Goal: Check status: Check status

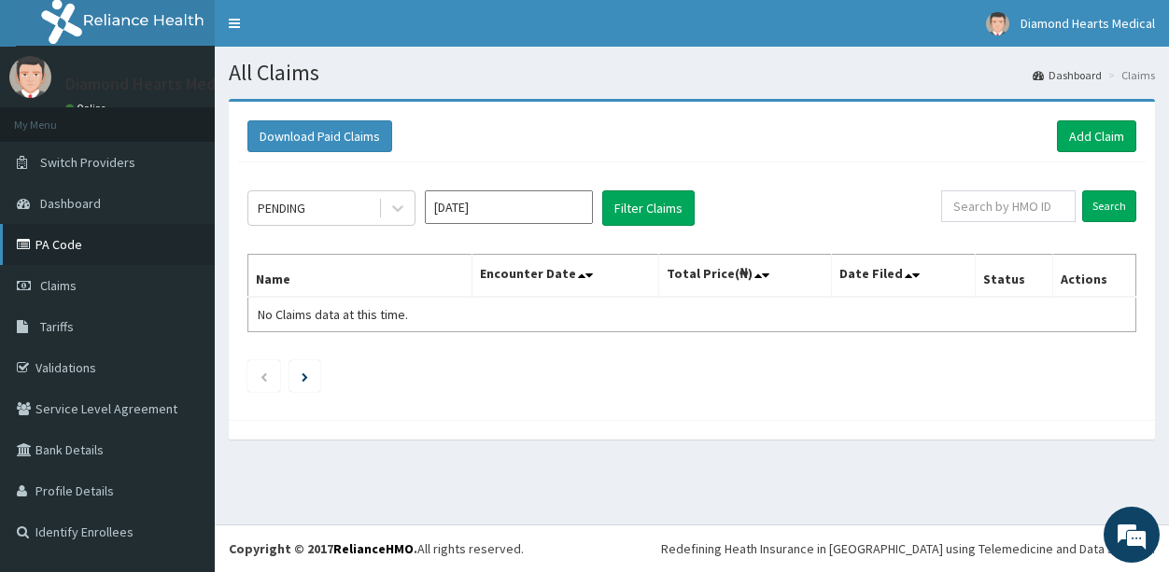
click at [64, 250] on link "PA Code" at bounding box center [107, 244] width 215 height 41
click at [332, 205] on div "PENDING" at bounding box center [313, 208] width 130 height 30
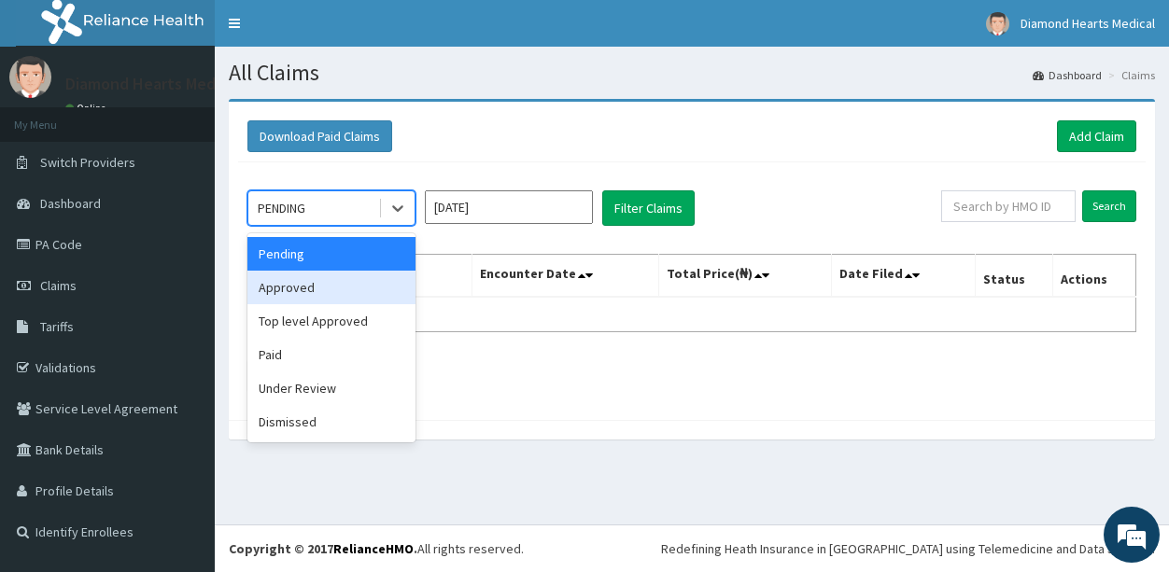
click at [317, 285] on div "Approved" at bounding box center [331, 288] width 168 height 34
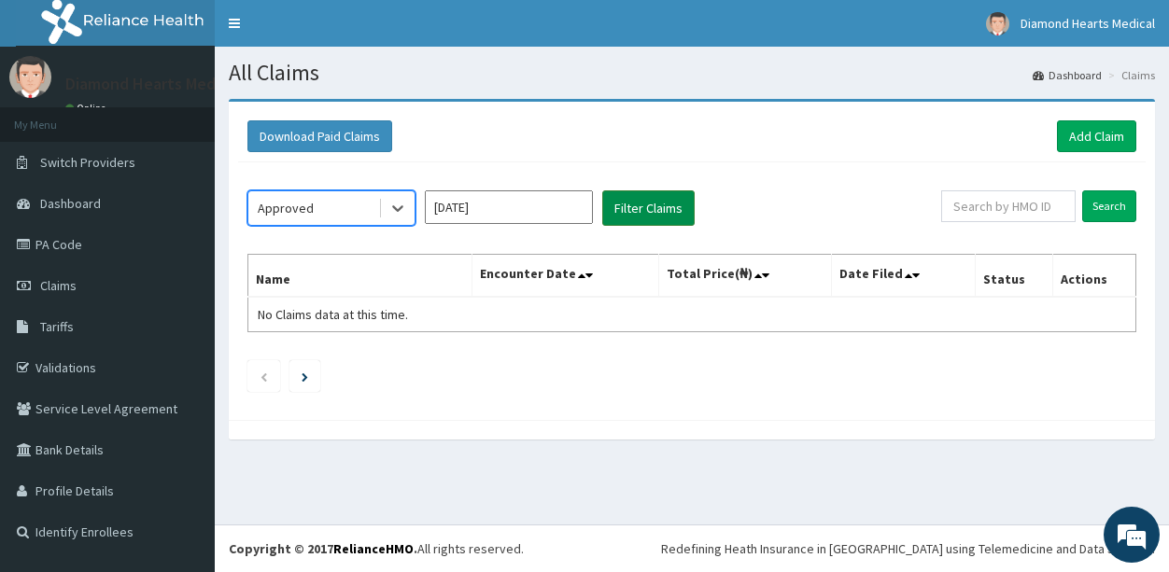
click at [618, 216] on button "Filter Claims" at bounding box center [648, 208] width 92 height 35
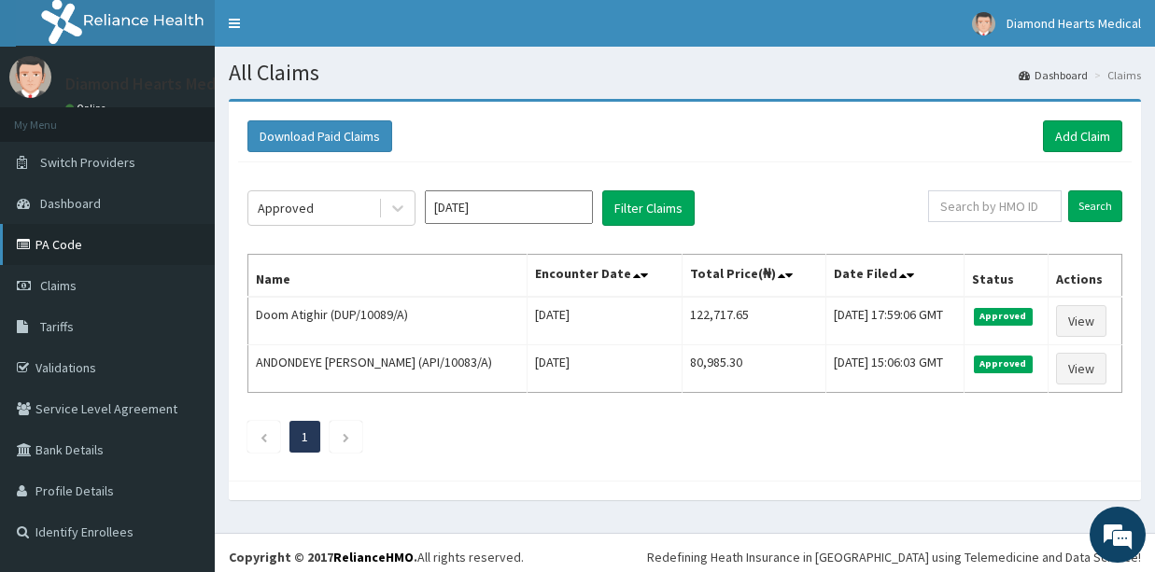
click at [60, 253] on link "PA Code" at bounding box center [107, 244] width 215 height 41
